Goal: Information Seeking & Learning: Check status

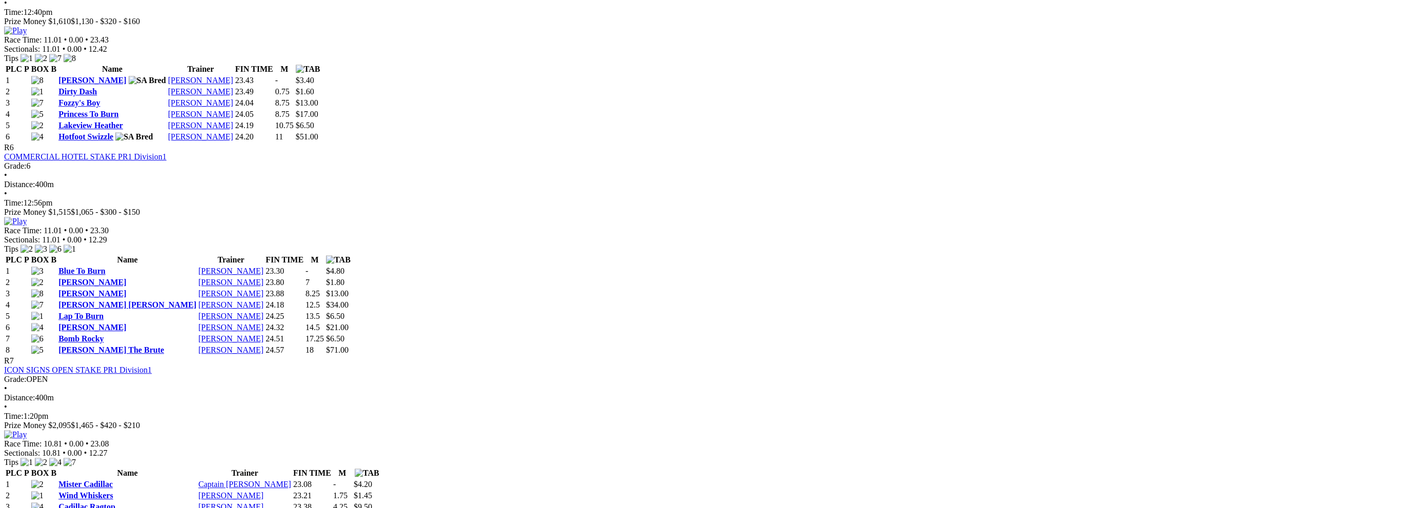
scroll to position [1333, 0]
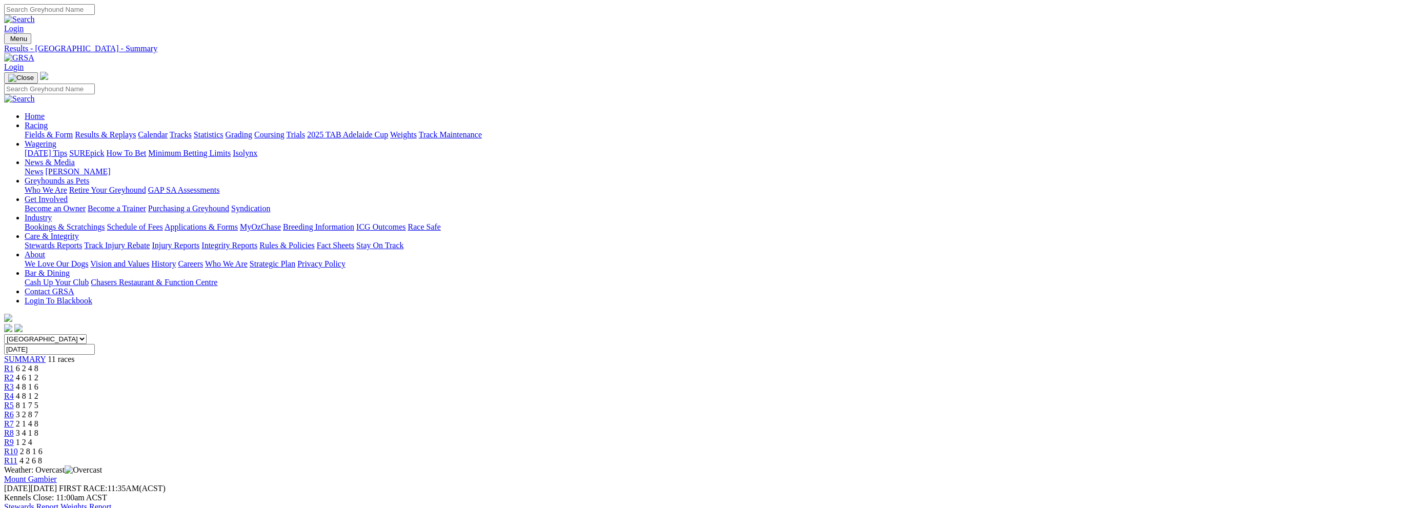
click at [136, 130] on link "Results & Replays" at bounding box center [105, 134] width 61 height 9
